Goal: Information Seeking & Learning: Learn about a topic

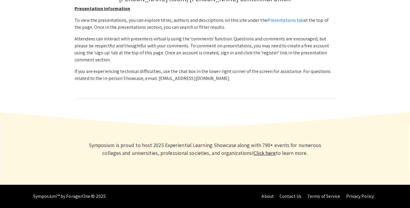
scroll to position [83, 0]
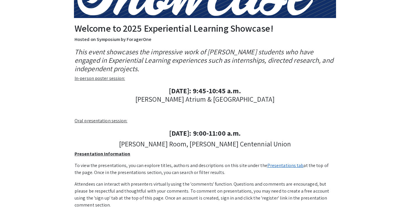
click at [278, 166] on link "Presentations tab" at bounding box center [285, 166] width 36 height 6
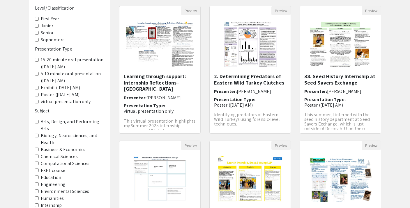
scroll to position [116, 0]
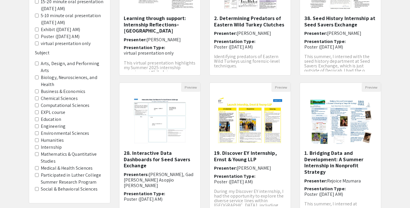
click at [36, 113] on course "EXPL course" at bounding box center [37, 113] width 4 height 4
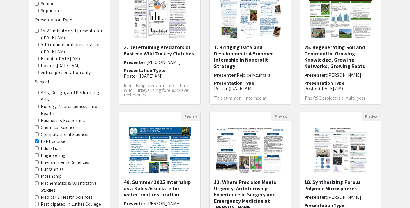
scroll to position [145, 0]
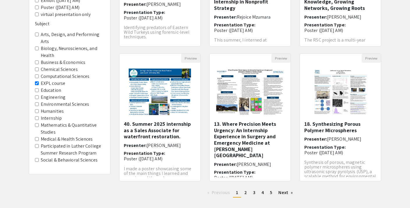
click at [36, 118] on input "Internship" at bounding box center [37, 118] width 4 height 4
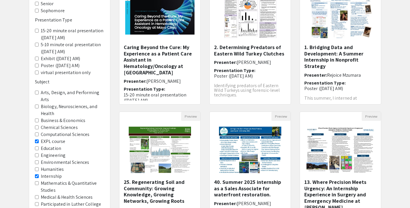
scroll to position [175, 0]
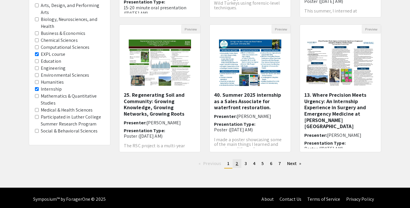
click at [238, 165] on span "2" at bounding box center [236, 164] width 3 height 6
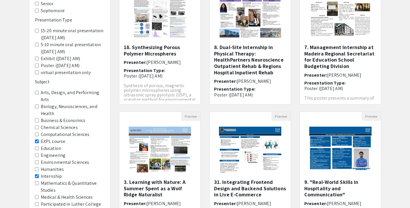
scroll to position [145, 0]
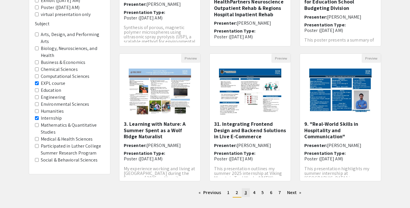
click at [244, 191] on link "page 3" at bounding box center [246, 193] width 8 height 9
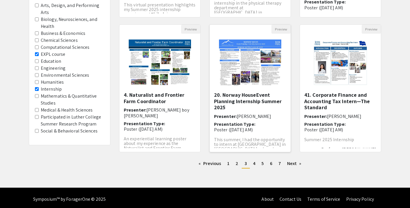
scroll to position [16, 0]
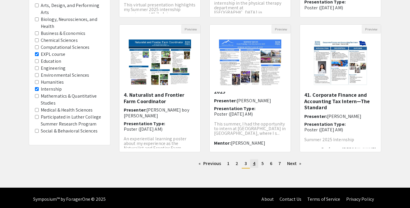
click at [253, 164] on span "4" at bounding box center [254, 164] width 2 height 6
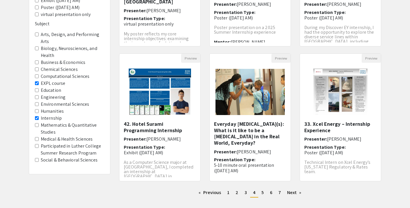
scroll to position [175, 0]
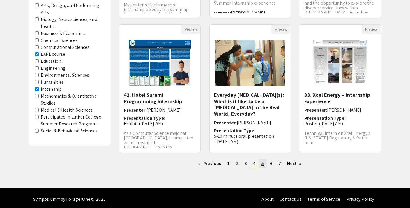
click at [264, 162] on link "page 5" at bounding box center [262, 163] width 8 height 9
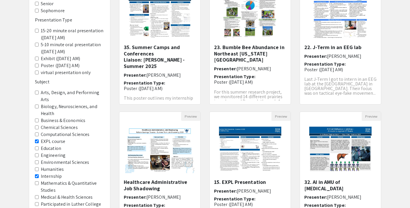
scroll to position [175, 0]
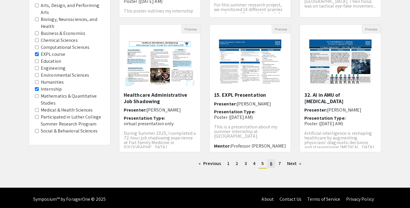
click at [272, 165] on link "page 6" at bounding box center [271, 163] width 8 height 9
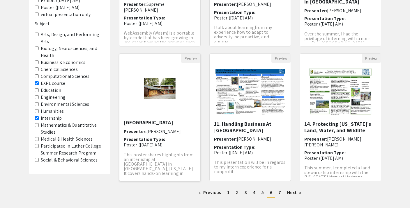
scroll to position [177, 0]
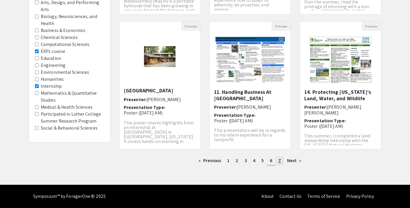
click at [281, 161] on link "page 7" at bounding box center [279, 161] width 8 height 9
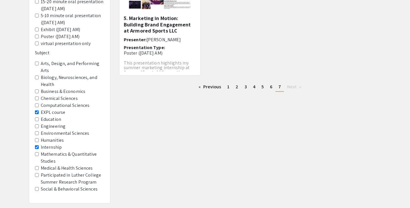
scroll to position [150, 0]
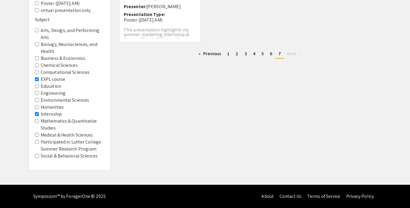
click at [37, 114] on input "Internship" at bounding box center [37, 114] width 4 height 4
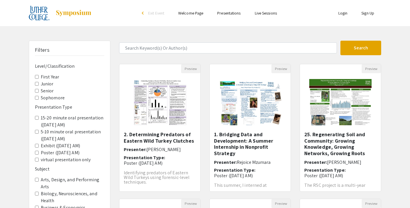
scroll to position [116, 0]
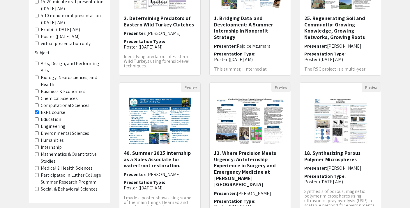
click at [37, 113] on course "EXPL course" at bounding box center [37, 113] width 4 height 4
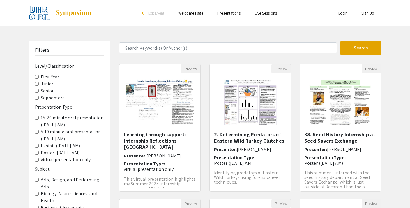
scroll to position [145, 0]
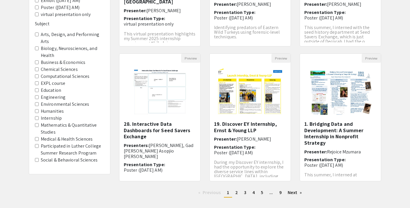
click at [38, 138] on Sciences "Medical & Health Sciences" at bounding box center [37, 139] width 4 height 4
